Goal: Communication & Community: Answer question/provide support

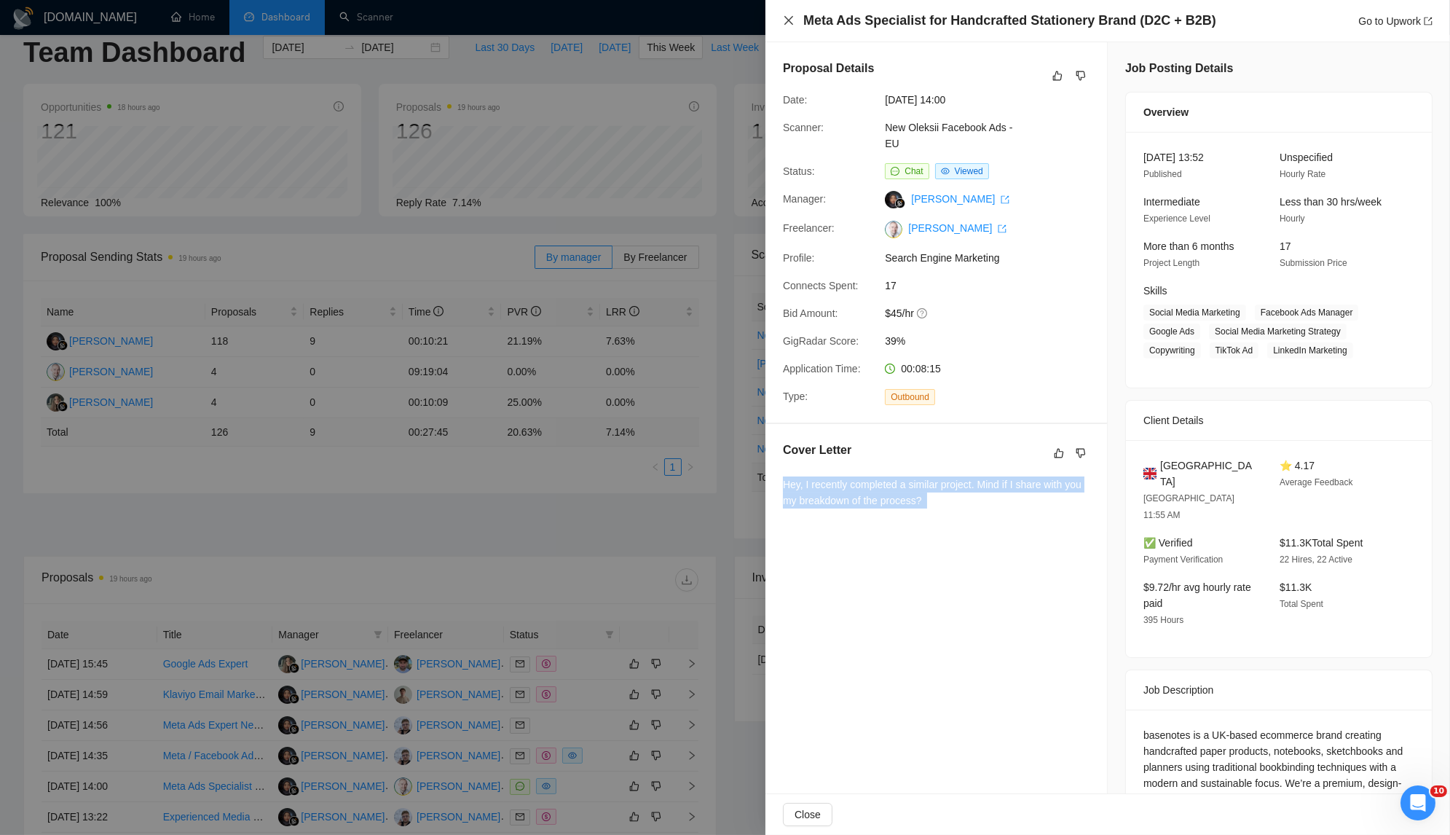
click at [784, 16] on icon "close" at bounding box center [789, 21] width 12 height 12
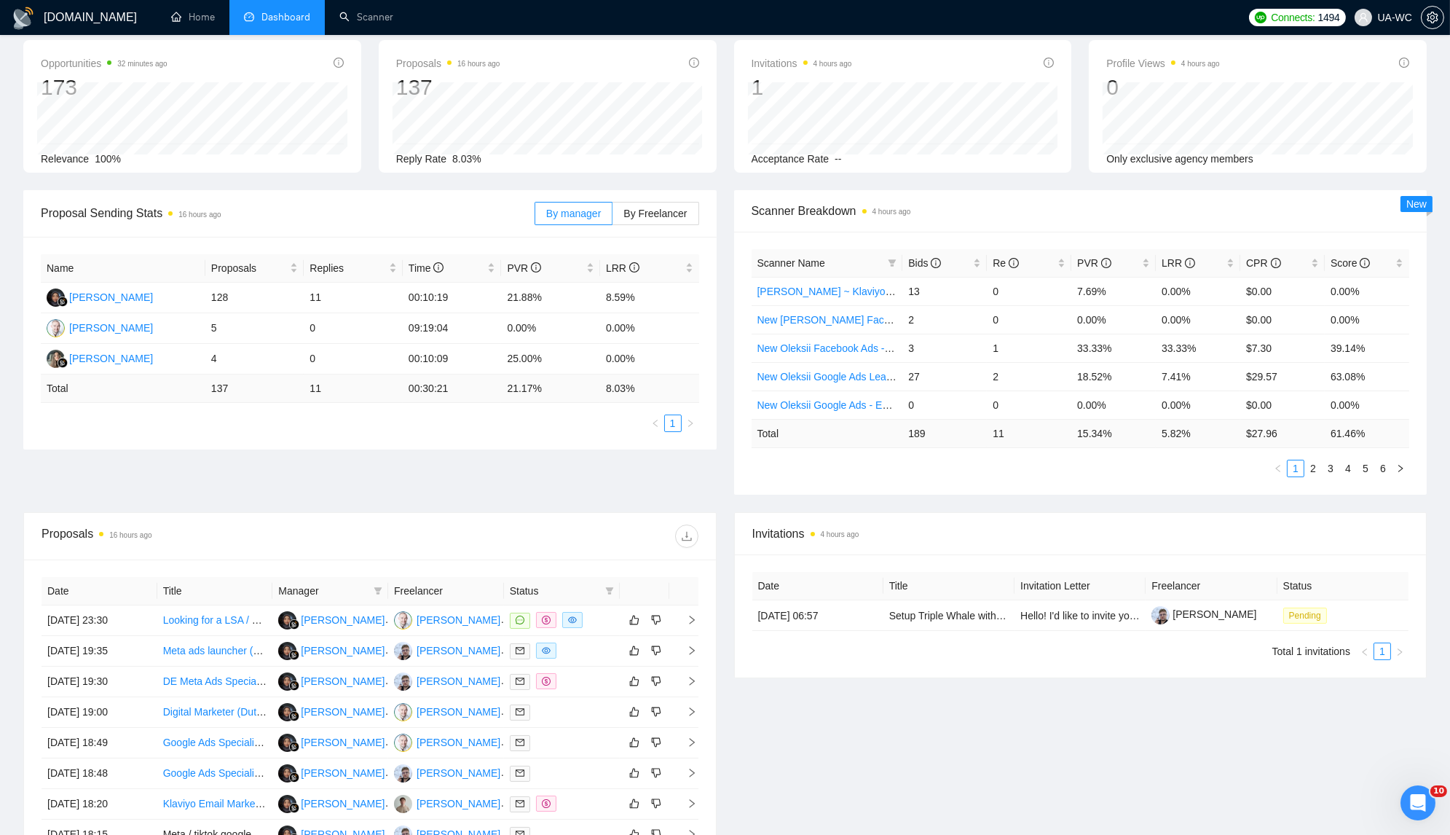
scroll to position [93, 0]
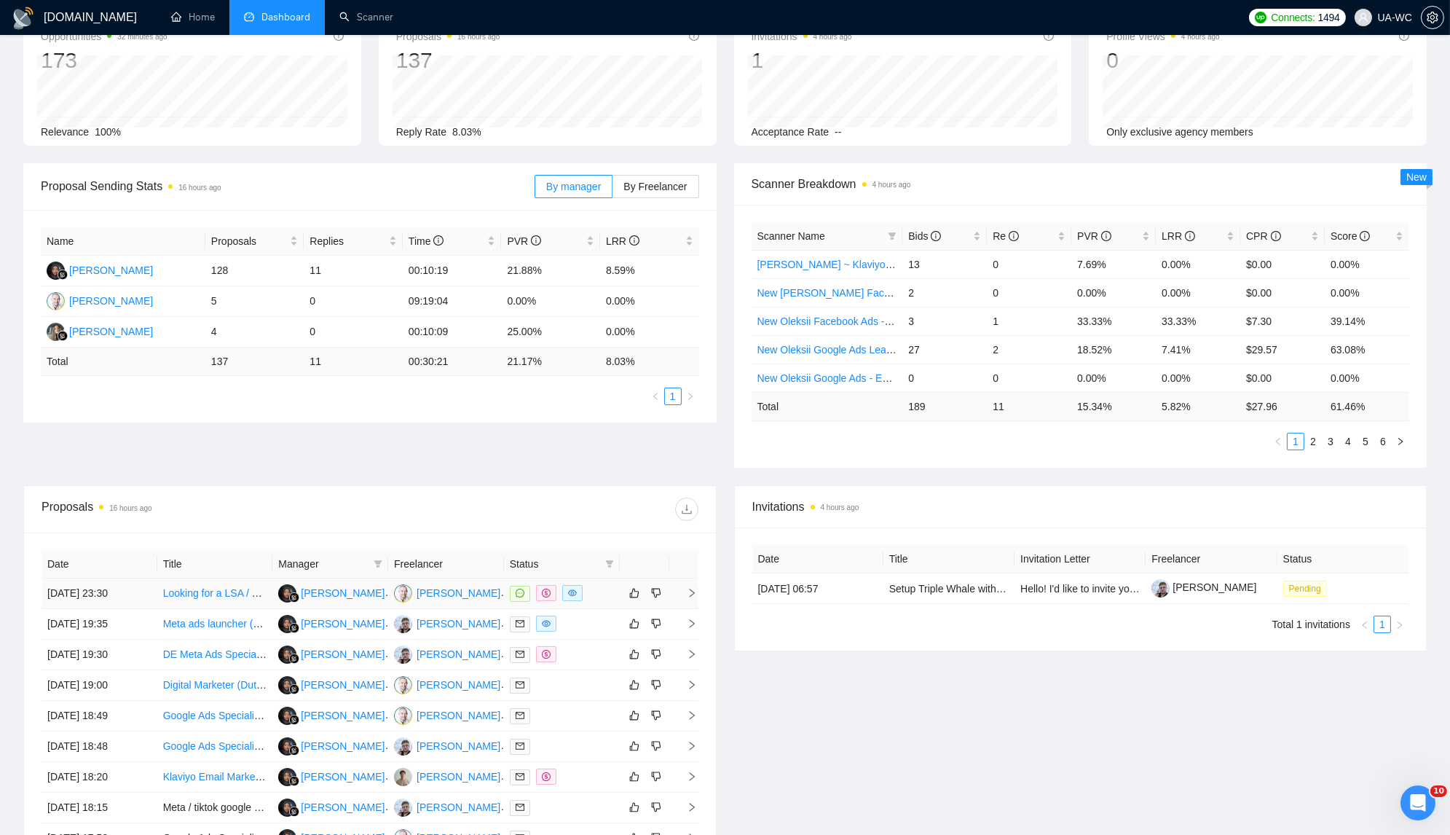
click at [688, 588] on icon "right" at bounding box center [692, 593] width 10 height 10
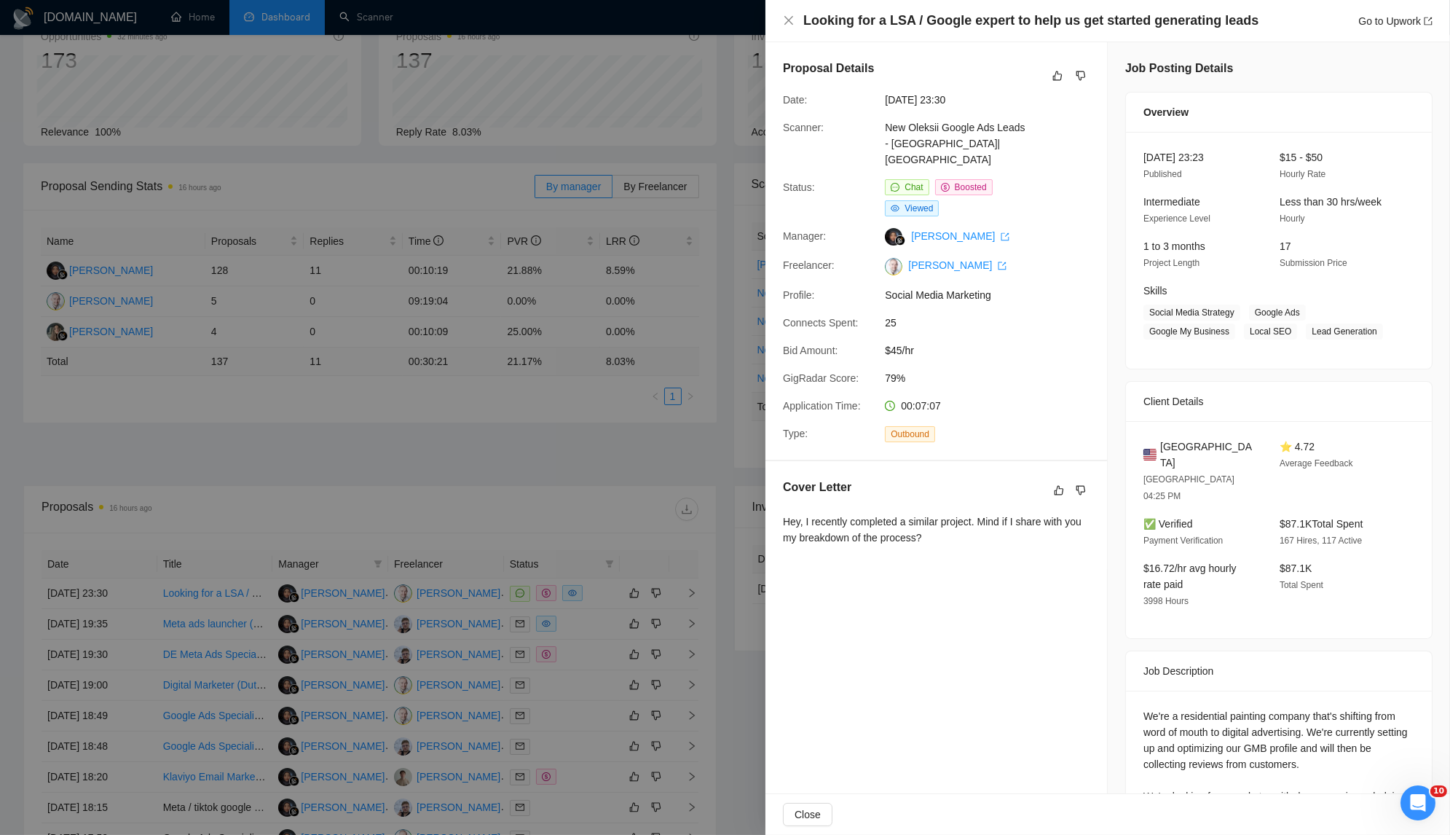
drag, startPoint x: 969, startPoint y: 525, endPoint x: 786, endPoint y: 509, distance: 183.5
click at [786, 513] on div "Hey, I recently completed a similar project. Mind if I share with you my breakd…" at bounding box center [936, 529] width 307 height 32
copy div "Hey, I recently completed a similar project. Mind if I share with you my breakd…"
drag, startPoint x: 946, startPoint y: 521, endPoint x: 795, endPoint y: 496, distance: 152.8
click at [795, 513] on div "Hey, I recently completed a similar project. Mind if I share with you my breakd…" at bounding box center [936, 529] width 307 height 32
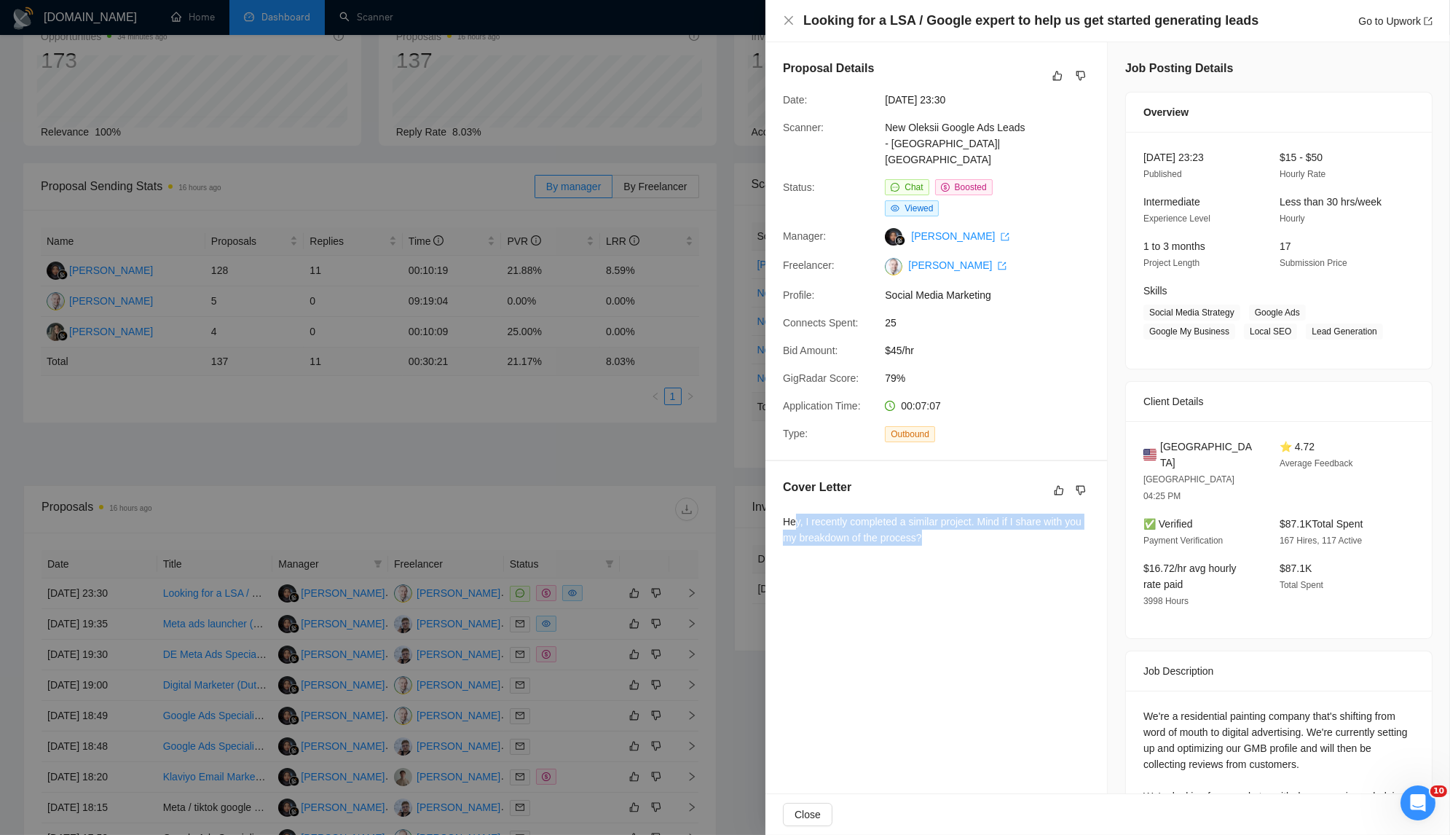
click at [944, 526] on div "Hey, I recently completed a similar project. Mind if I share with you my breakd…" at bounding box center [936, 532] width 307 height 38
drag, startPoint x: 947, startPoint y: 525, endPoint x: 784, endPoint y: 504, distance: 163.8
click at [784, 513] on div "Hey, I recently completed a similar project. Mind if I share with you my breakd…" at bounding box center [936, 529] width 307 height 32
copy div "Hey, I recently completed a similar project. Mind if I share with you my breakd…"
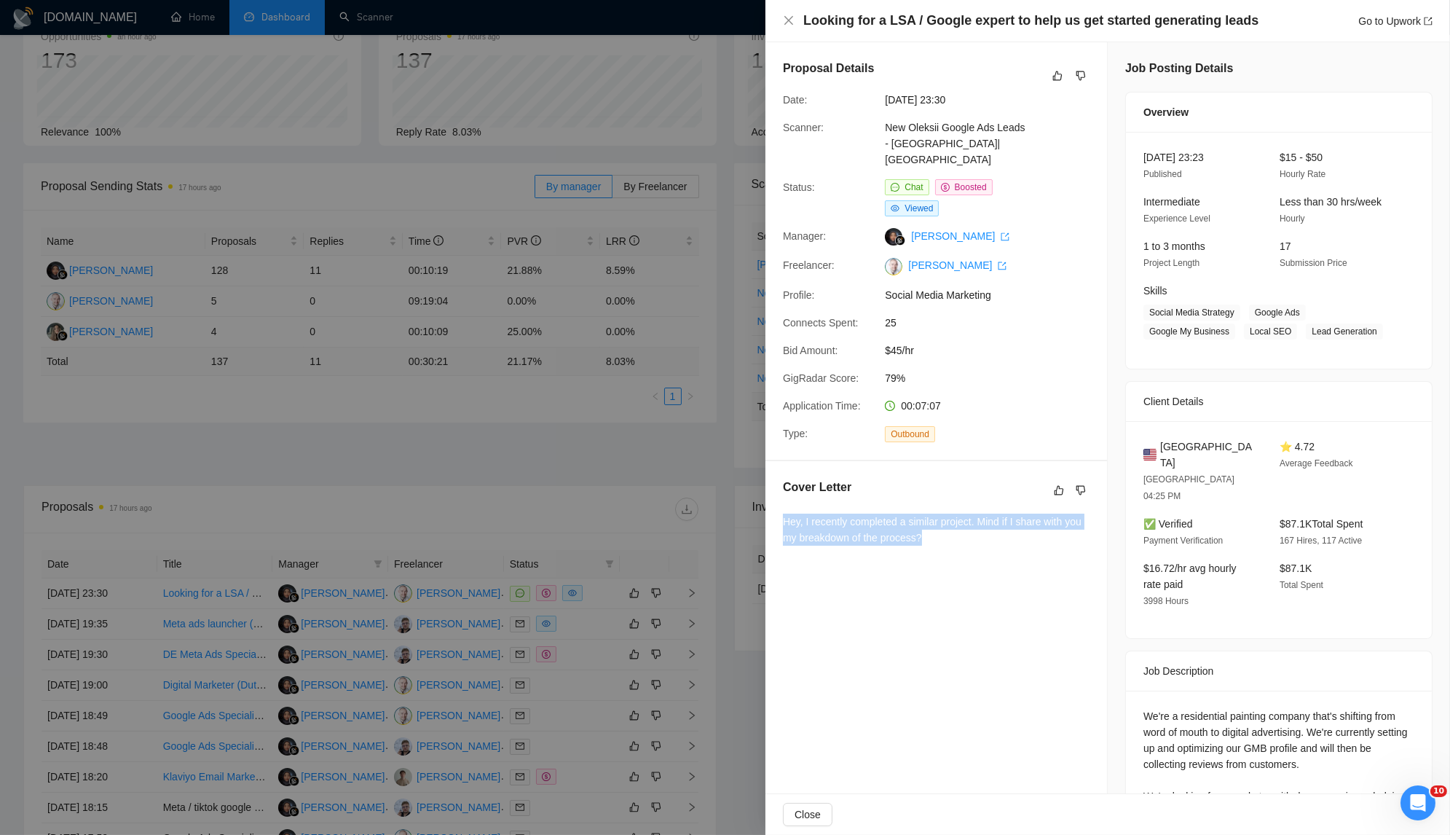
copy div "Hey, I recently completed a similar project. Mind if I share with you my breakd…"
